Goal: Register for event/course

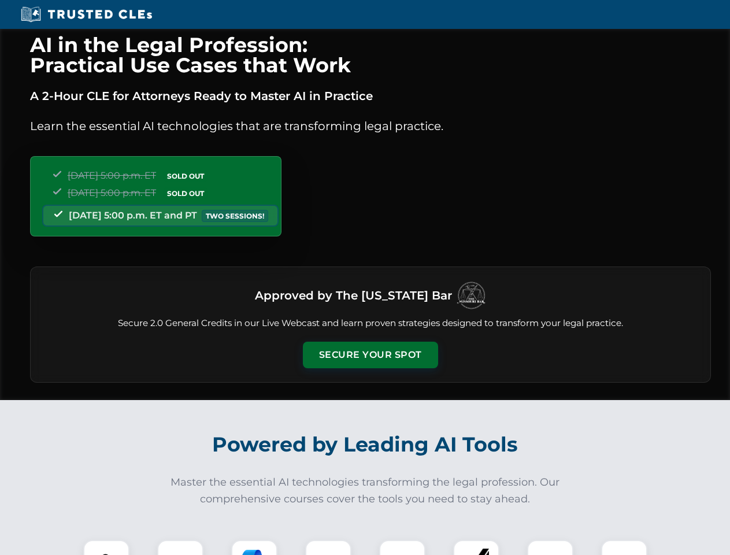
click at [370, 355] on button "Secure Your Spot" at bounding box center [370, 355] width 135 height 27
click at [106, 547] on img at bounding box center [107, 563] width 34 height 34
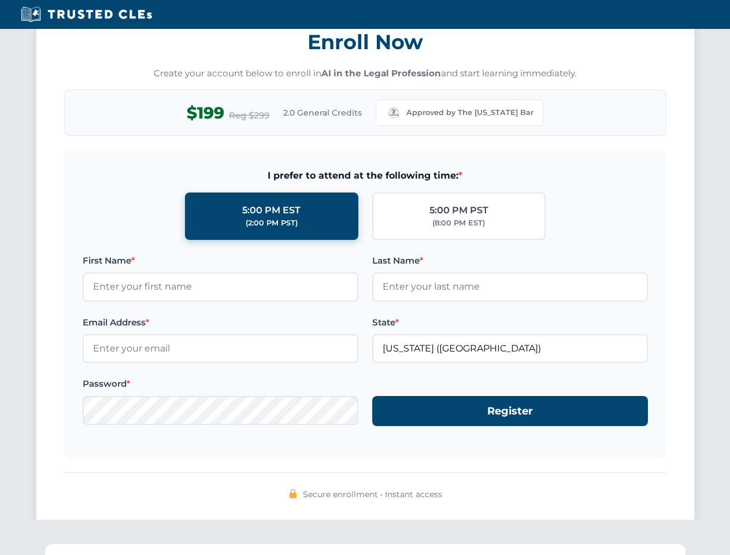
scroll to position [1134, 0]
